Goal: Transaction & Acquisition: Purchase product/service

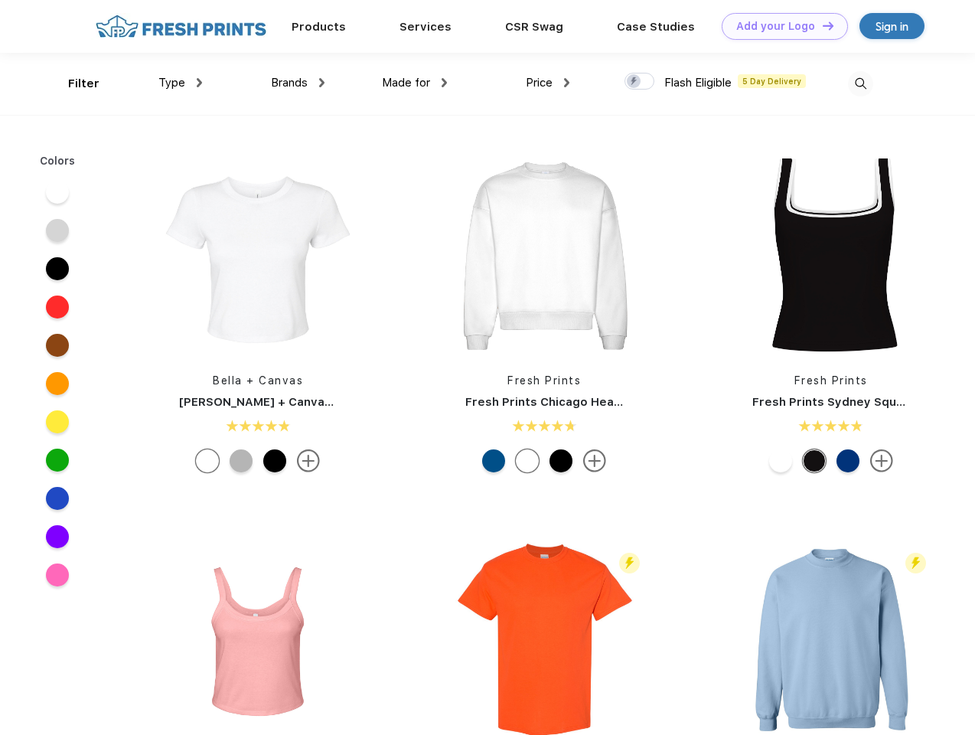
scroll to position [1, 0]
click at [779, 26] on link "Add your Logo Design Tool" at bounding box center [785, 26] width 126 height 27
click at [0, 0] on div "Design Tool" at bounding box center [0, 0] width 0 height 0
click at [821, 25] on link "Add your Logo Design Tool" at bounding box center [785, 26] width 126 height 27
click at [73, 83] on div "Filter" at bounding box center [83, 84] width 31 height 18
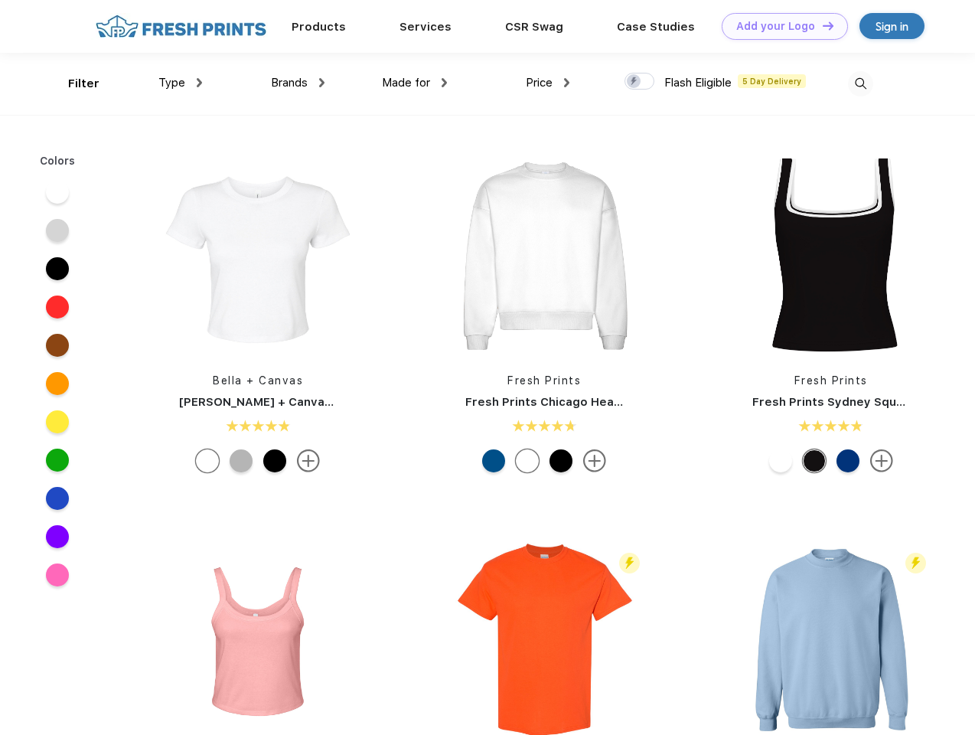
click at [181, 83] on span "Type" at bounding box center [171, 83] width 27 height 14
click at [298, 83] on span "Brands" at bounding box center [289, 83] width 37 height 14
click at [415, 83] on span "Made for" at bounding box center [406, 83] width 48 height 14
click at [548, 83] on span "Price" at bounding box center [539, 83] width 27 height 14
click at [640, 82] on div at bounding box center [640, 81] width 30 height 17
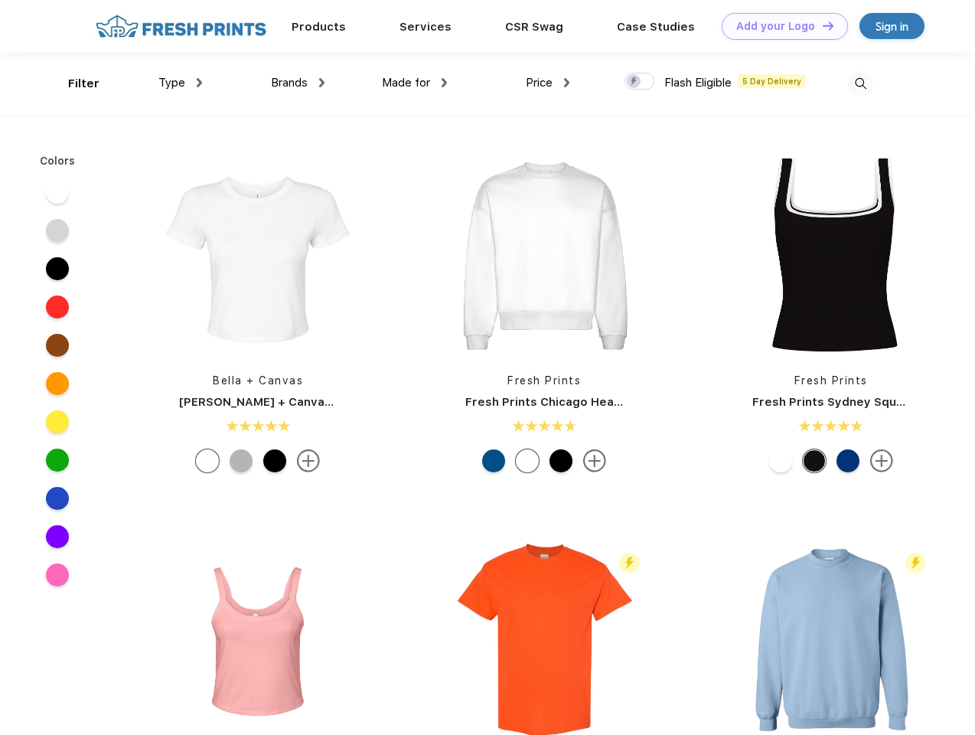
click at [634, 82] on input "checkbox" at bounding box center [630, 77] width 10 height 10
checkbox input "true"
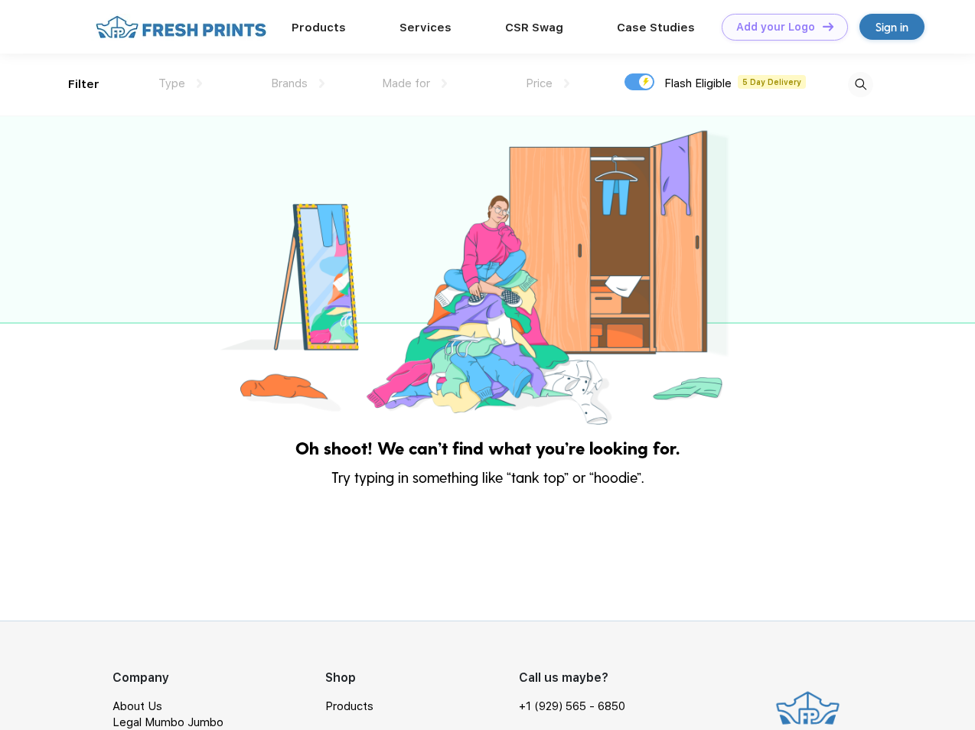
click at [860, 83] on img at bounding box center [860, 84] width 25 height 25
